Goal: Navigation & Orientation: Understand site structure

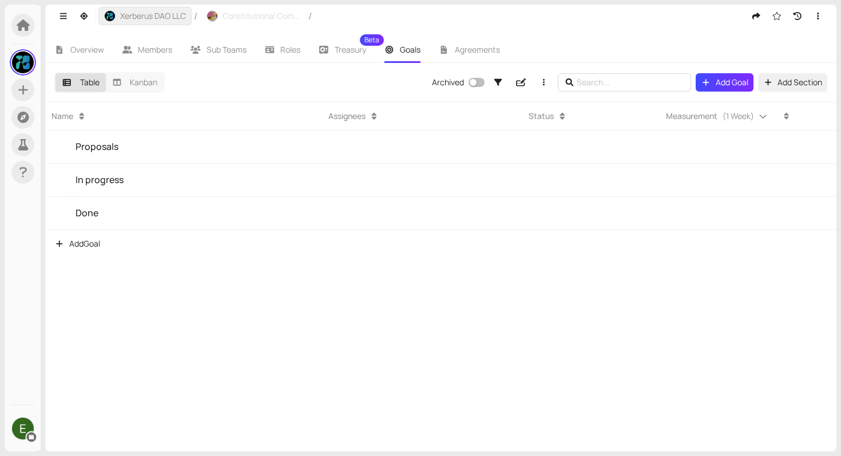
click at [153, 14] on span "Xerberus DAO LLC" at bounding box center [153, 16] width 66 height 13
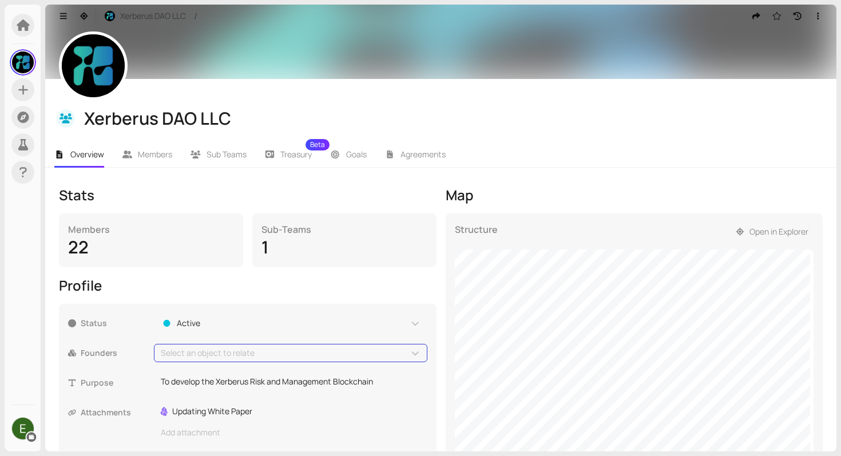
scroll to position [39, 0]
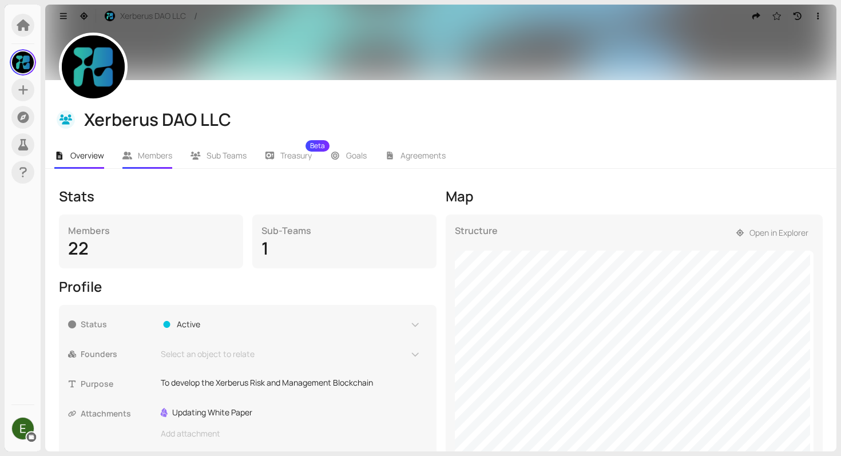
click at [159, 158] on span "Members" at bounding box center [155, 155] width 34 height 11
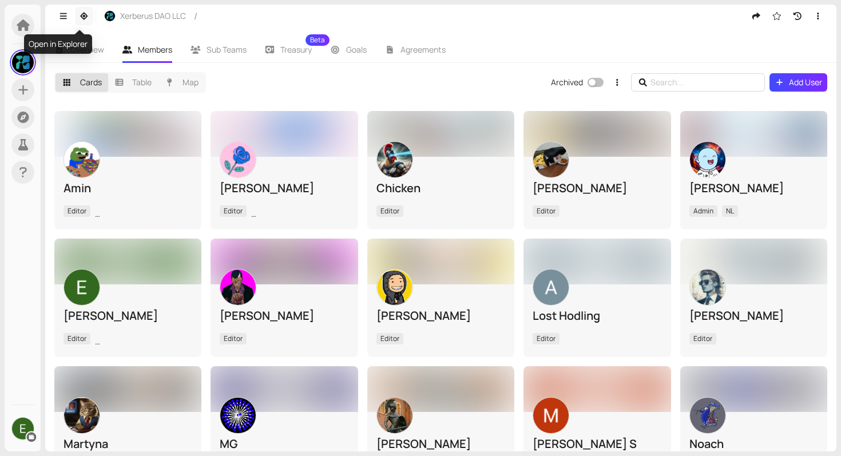
click at [91, 13] on button "button" at bounding box center [84, 16] width 18 height 18
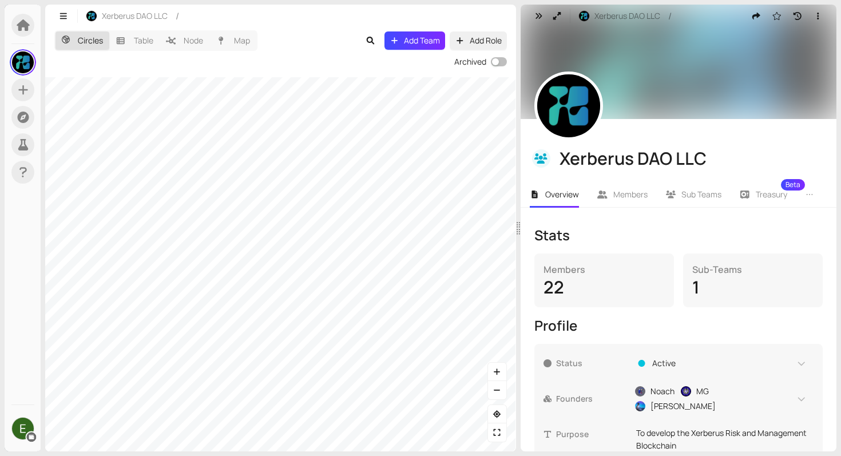
click at [49, 73] on div "Circles Table Node Map Add Team Add Role Archived" at bounding box center [280, 239] width 471 height 424
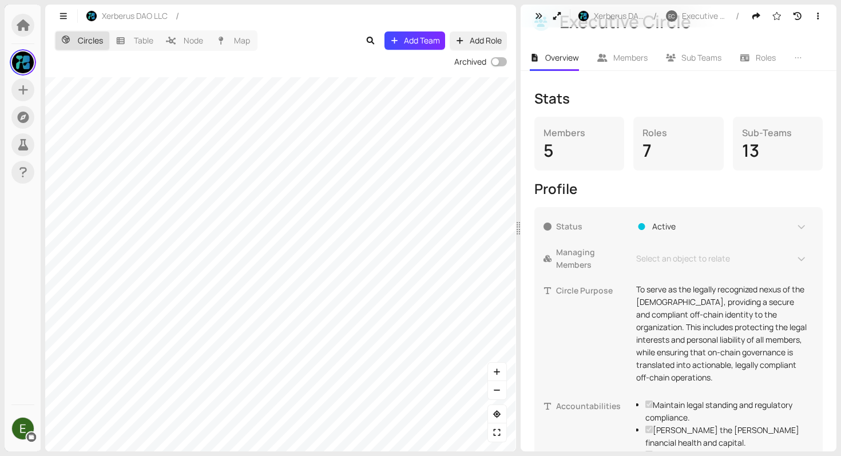
scroll to position [136, 0]
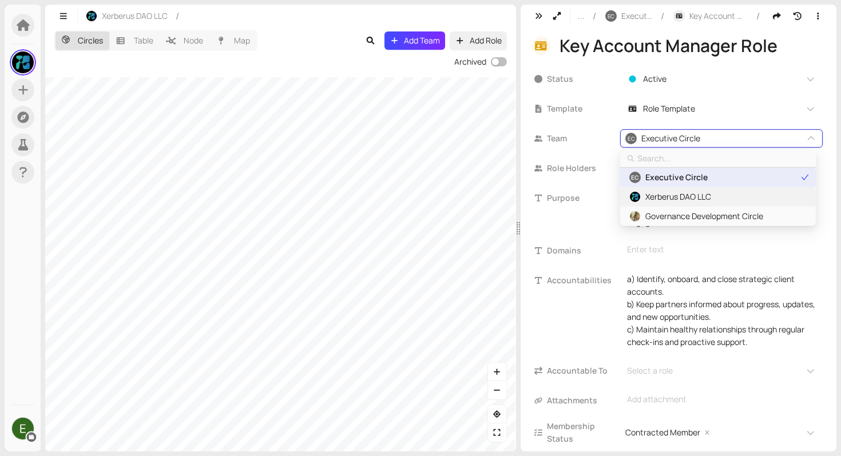
click at [754, 197] on span "Xerberus DAO LLC" at bounding box center [717, 197] width 181 height 13
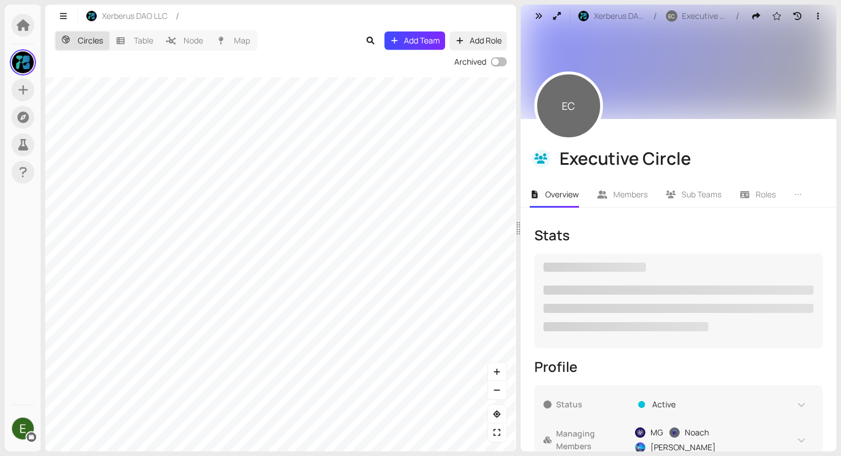
checkbox input "true"
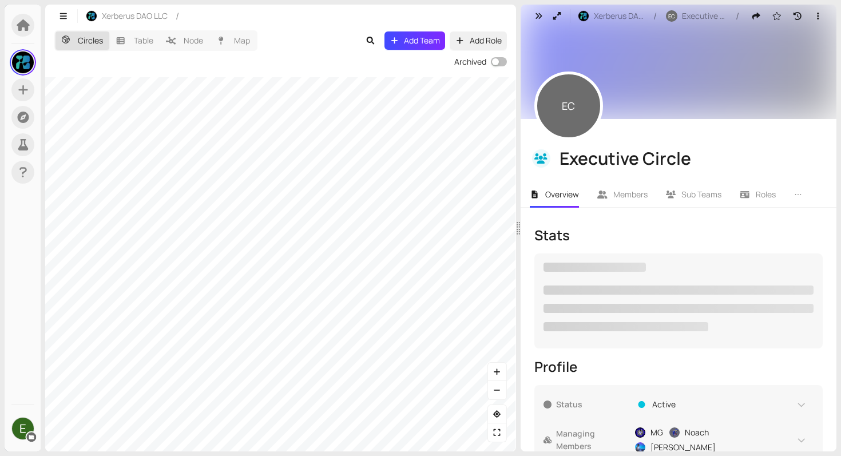
checkbox input "true"
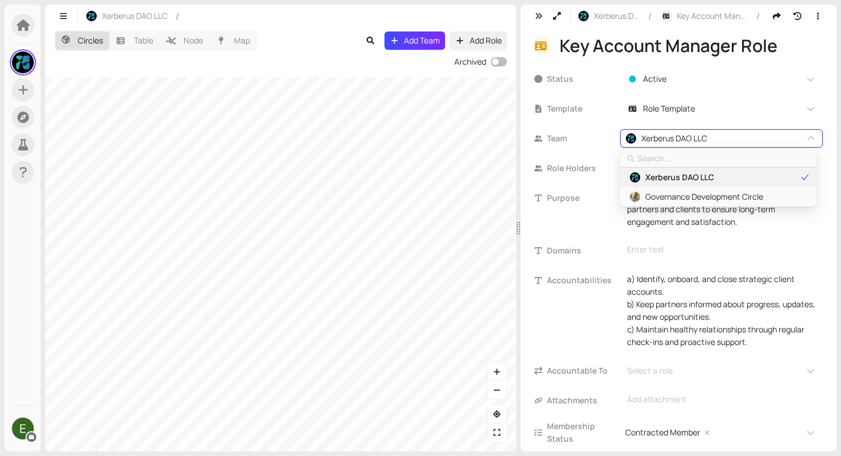
type input "e"
type input "ex"
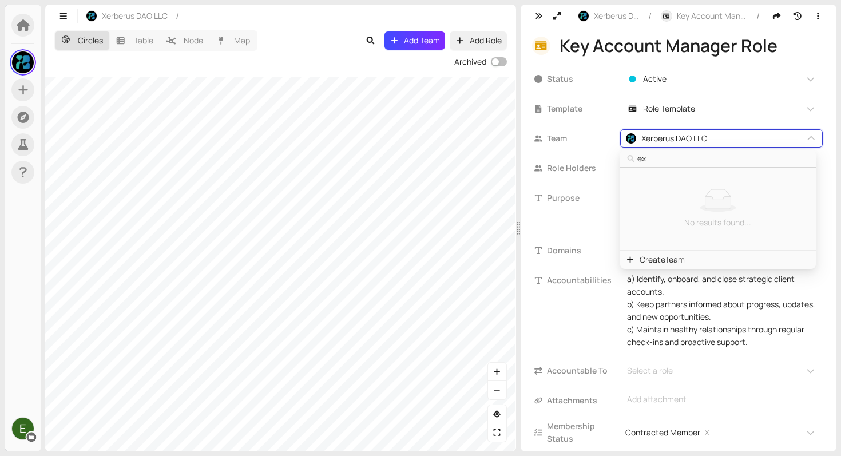
type input "exe"
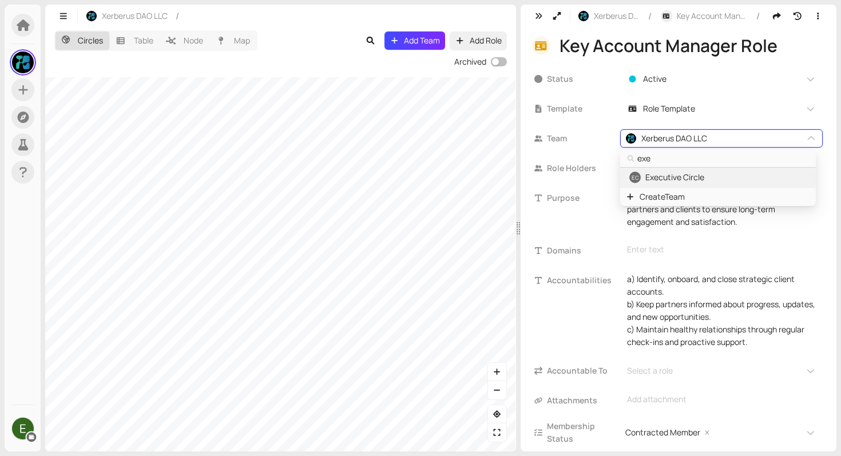
click at [710, 177] on span "EC Executive Circle" at bounding box center [717, 177] width 181 height 13
